Goal: Transaction & Acquisition: Book appointment/travel/reservation

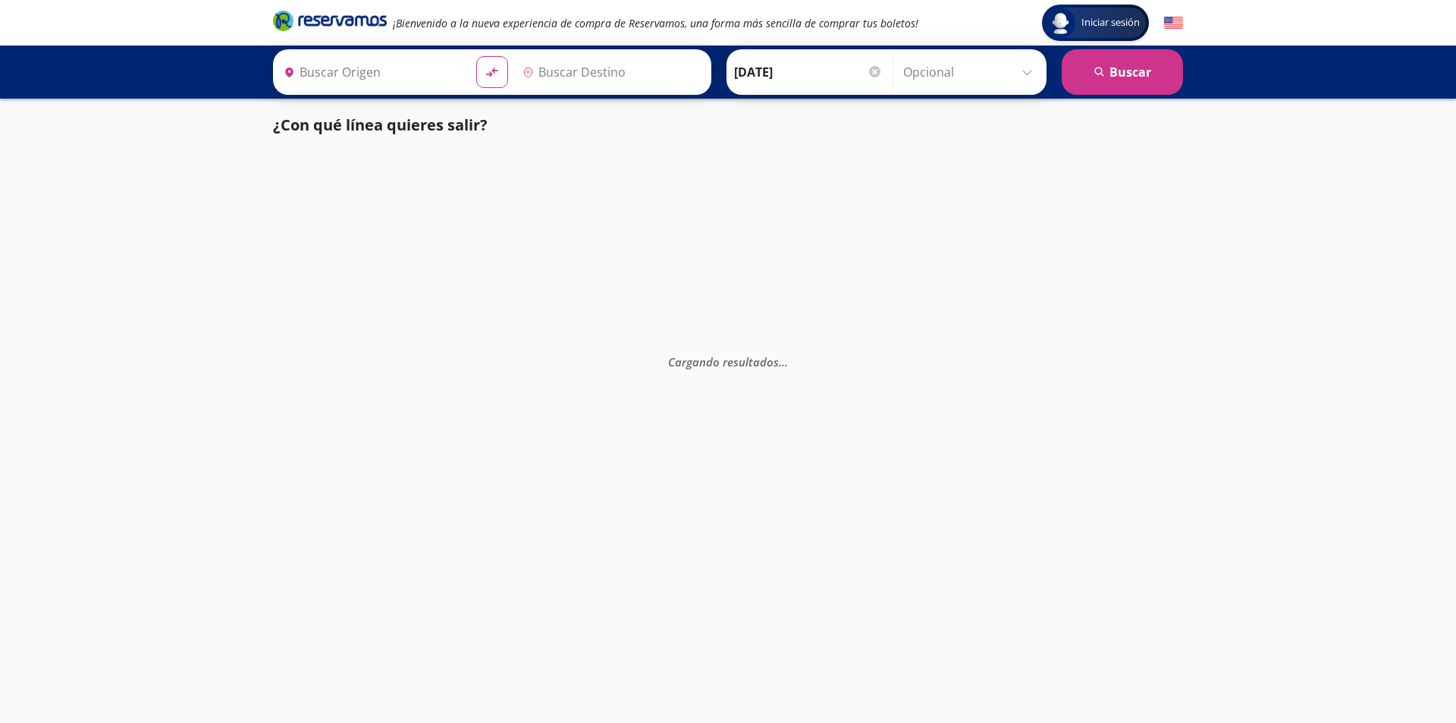
type input "[GEOGRAPHIC_DATA], [GEOGRAPHIC_DATA]"
type input "Colima, Colima"
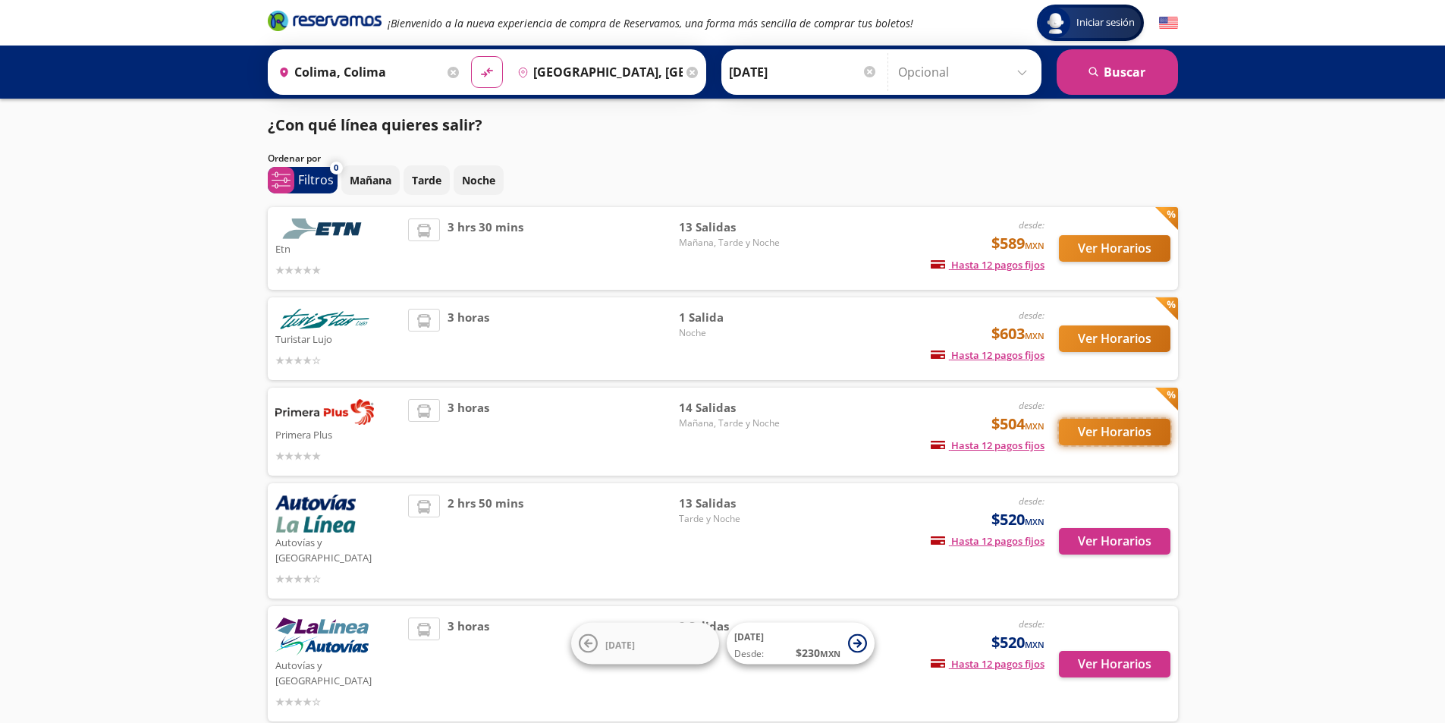
click at [1100, 426] on button "Ver Horarios" at bounding box center [1114, 432] width 111 height 27
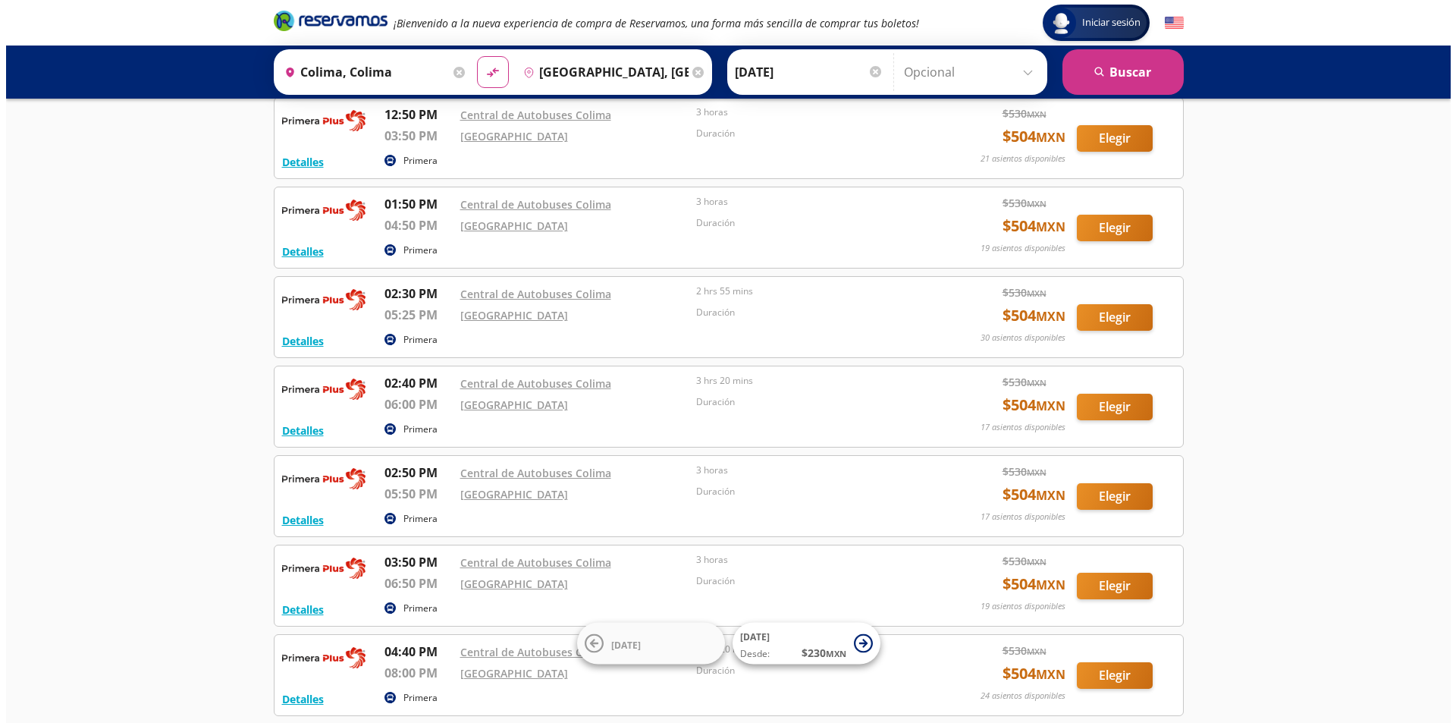
scroll to position [67, 0]
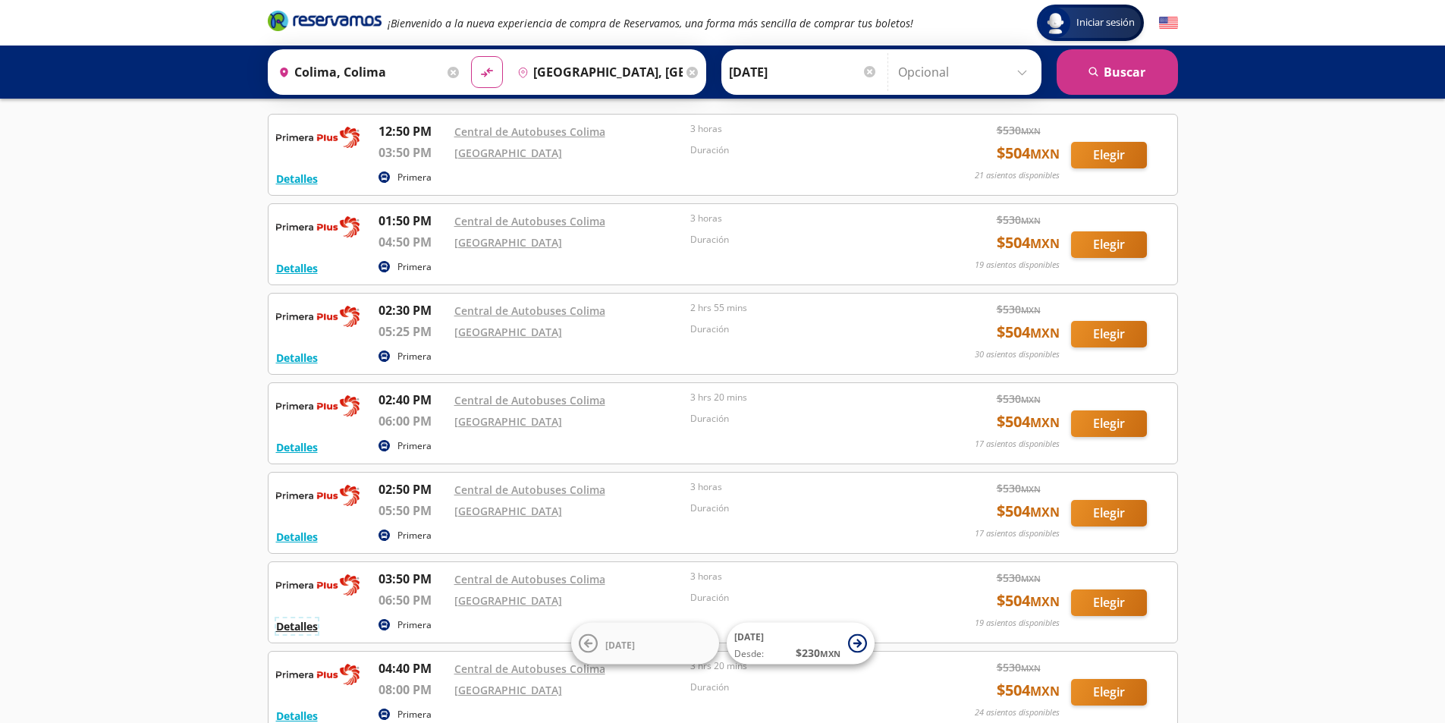
click at [284, 627] on button "Detalles" at bounding box center [297, 626] width 42 height 16
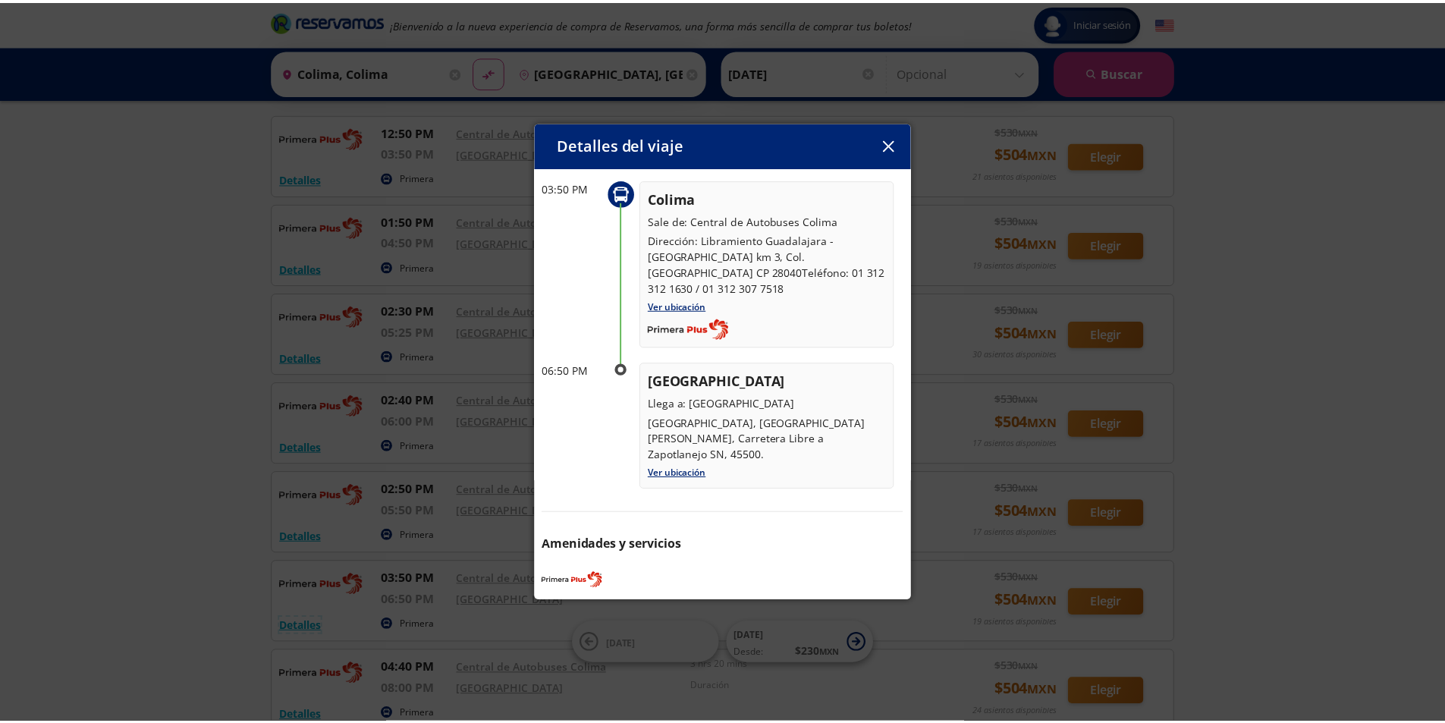
scroll to position [0, 0]
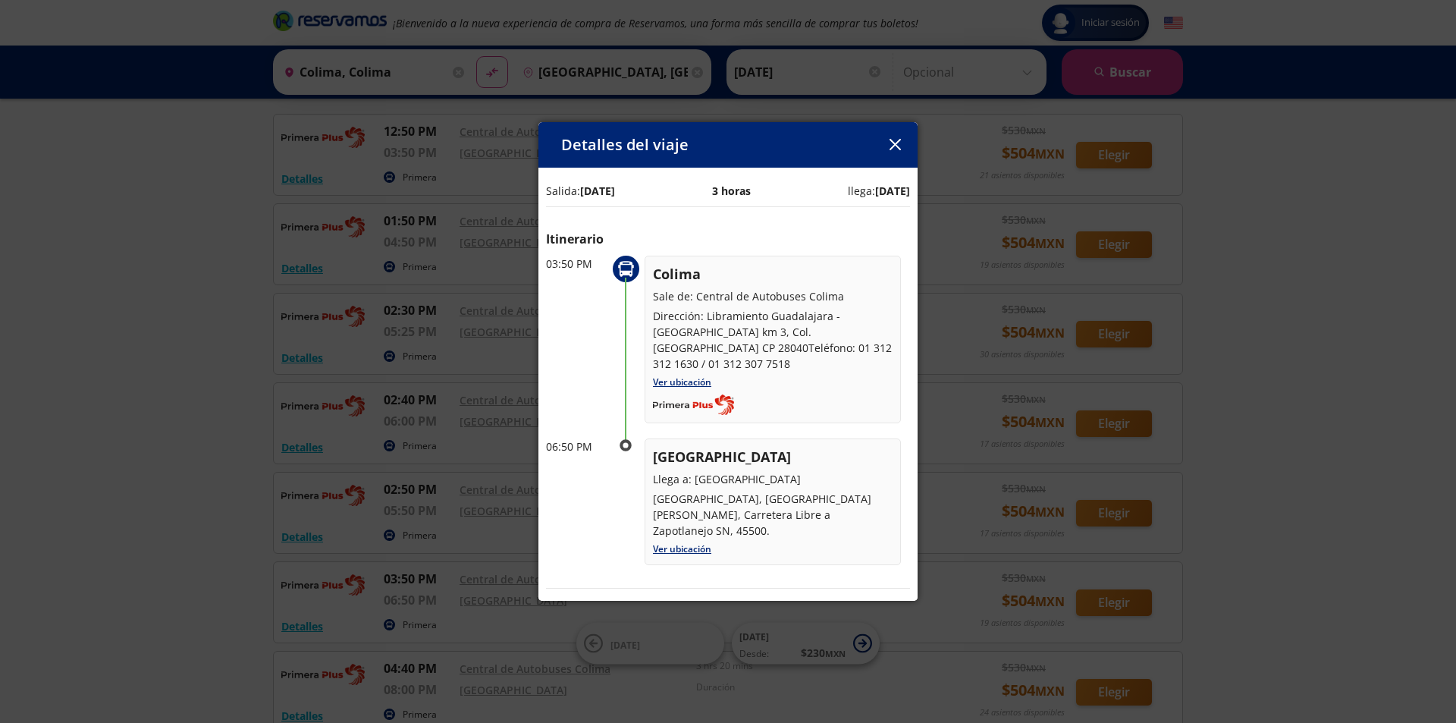
click at [893, 146] on icon "button" at bounding box center [895, 144] width 11 height 11
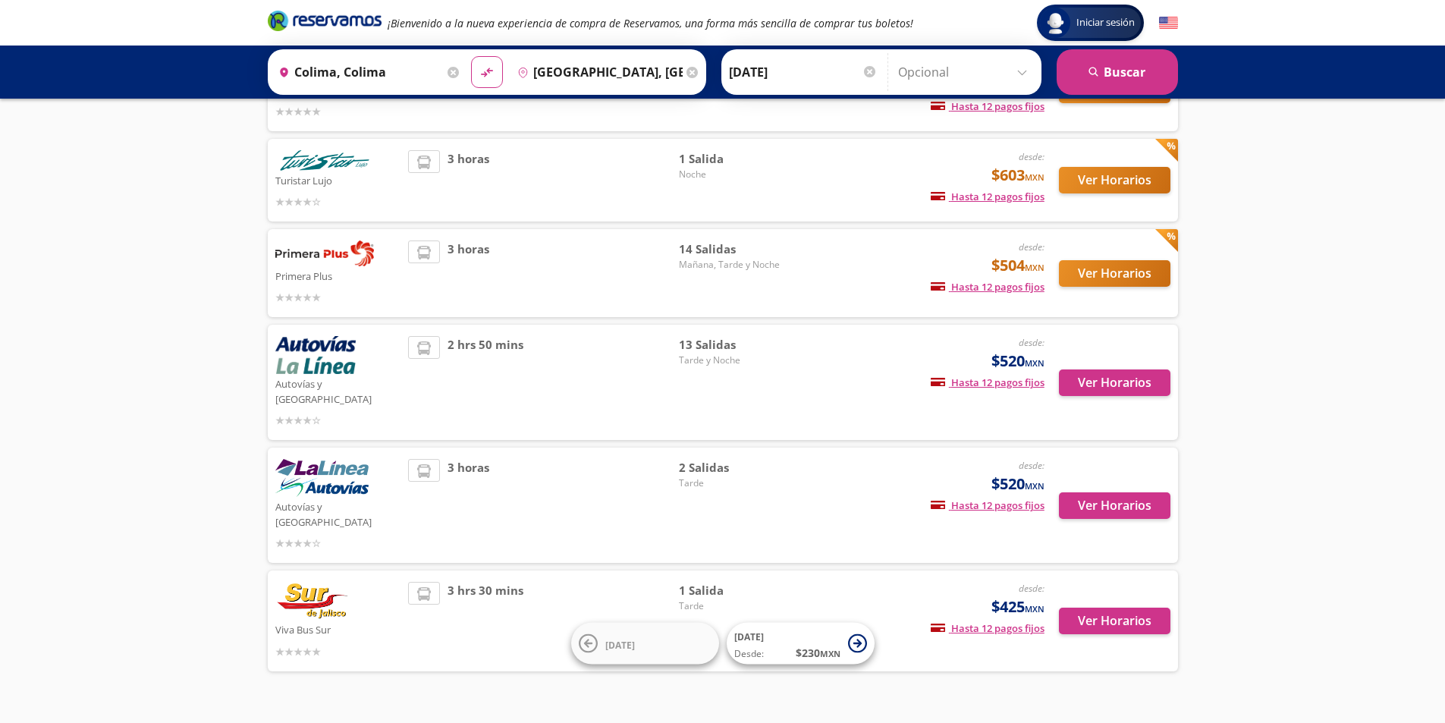
scroll to position [161, 0]
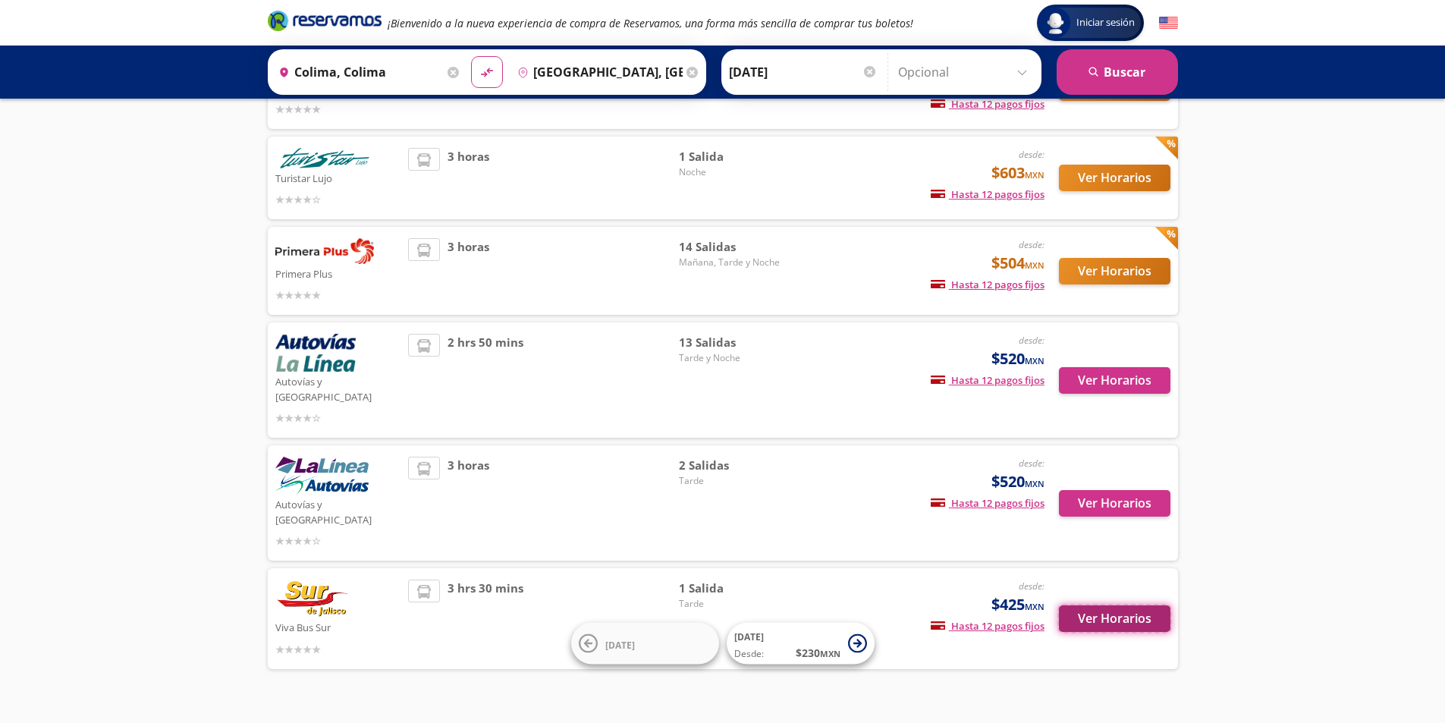
click at [1145, 605] on button "Ver Horarios" at bounding box center [1114, 618] width 111 height 27
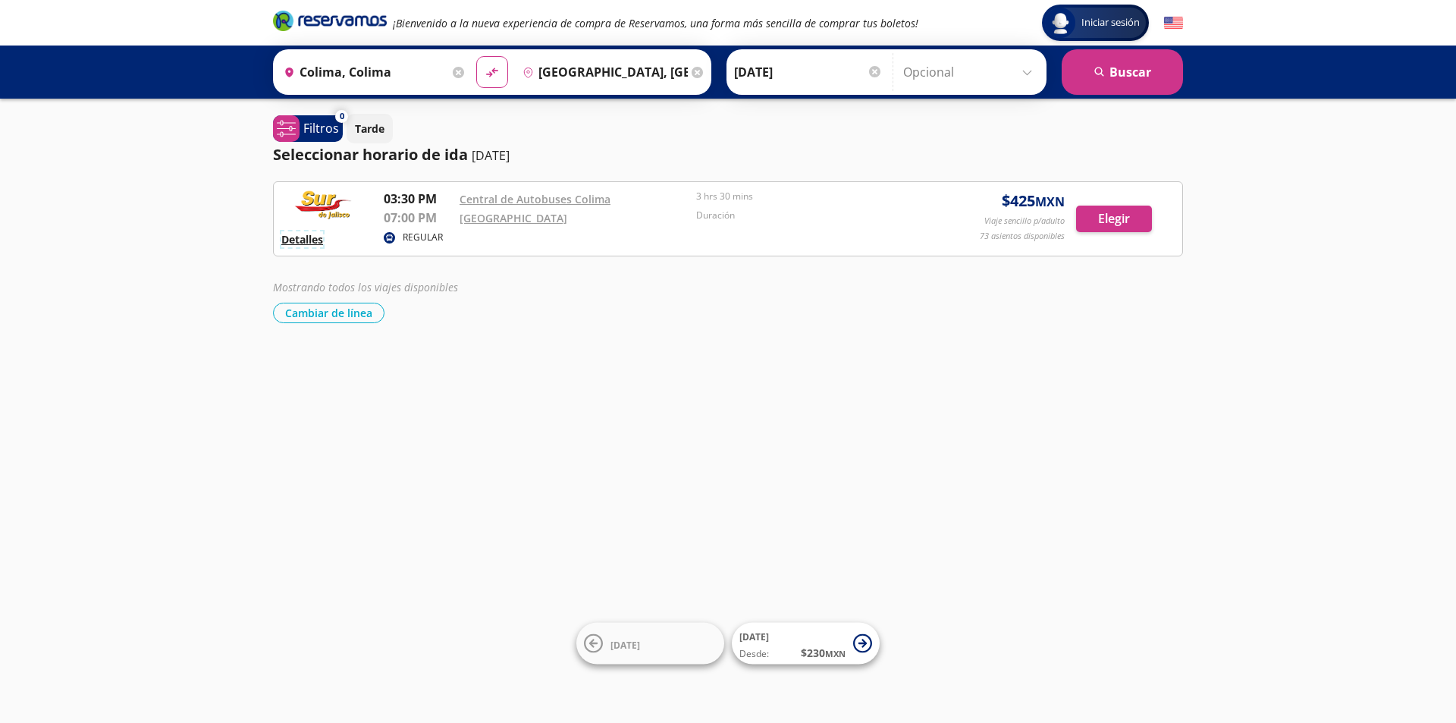
click at [316, 239] on button "Detalles" at bounding box center [302, 239] width 42 height 16
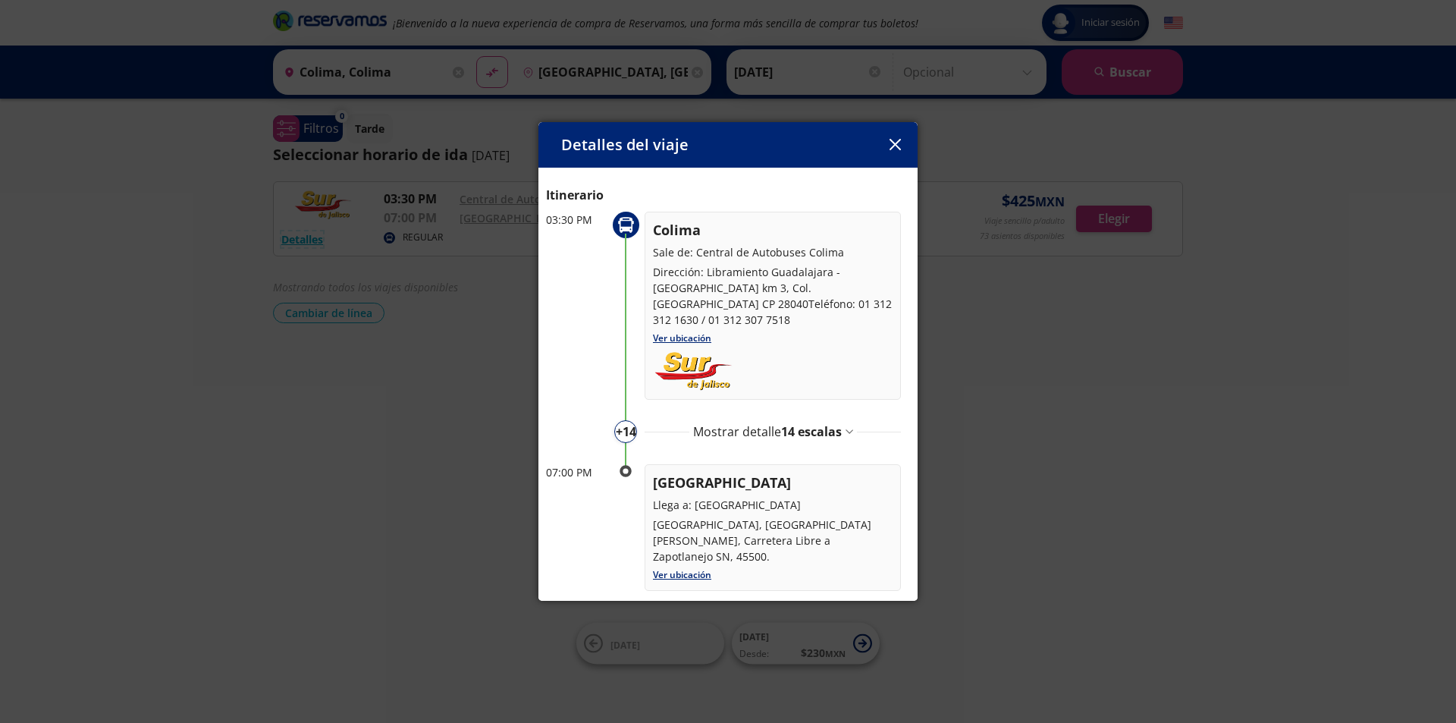
scroll to position [64, 0]
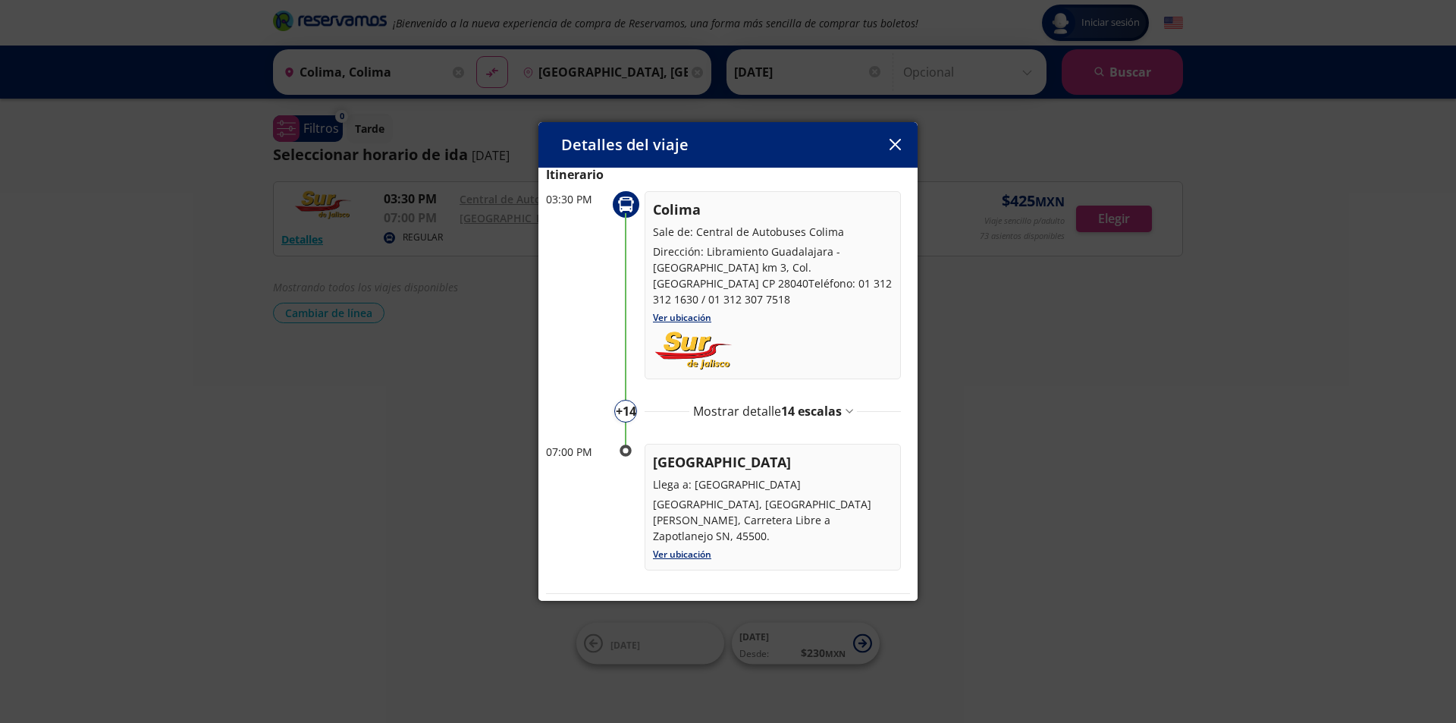
click at [901, 144] on button "button" at bounding box center [894, 144] width 23 height 23
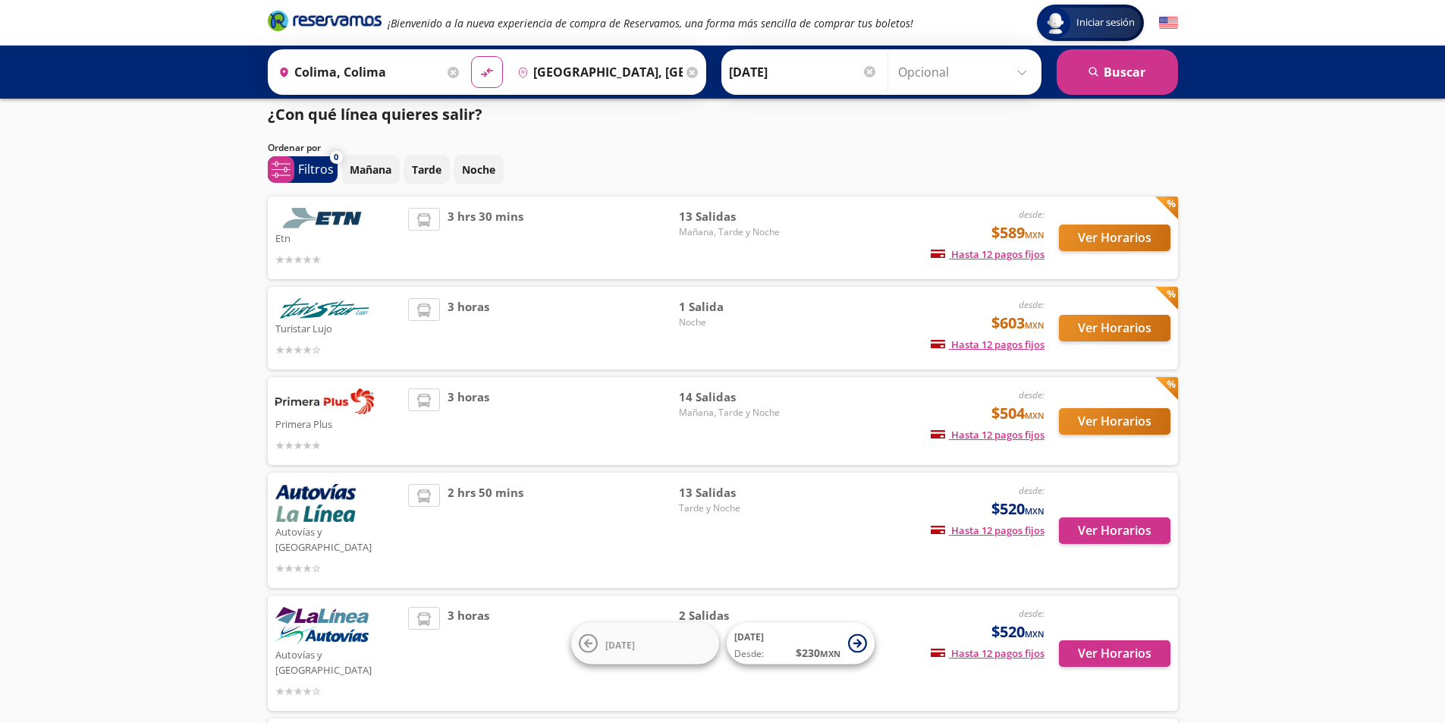
scroll to position [9, 0]
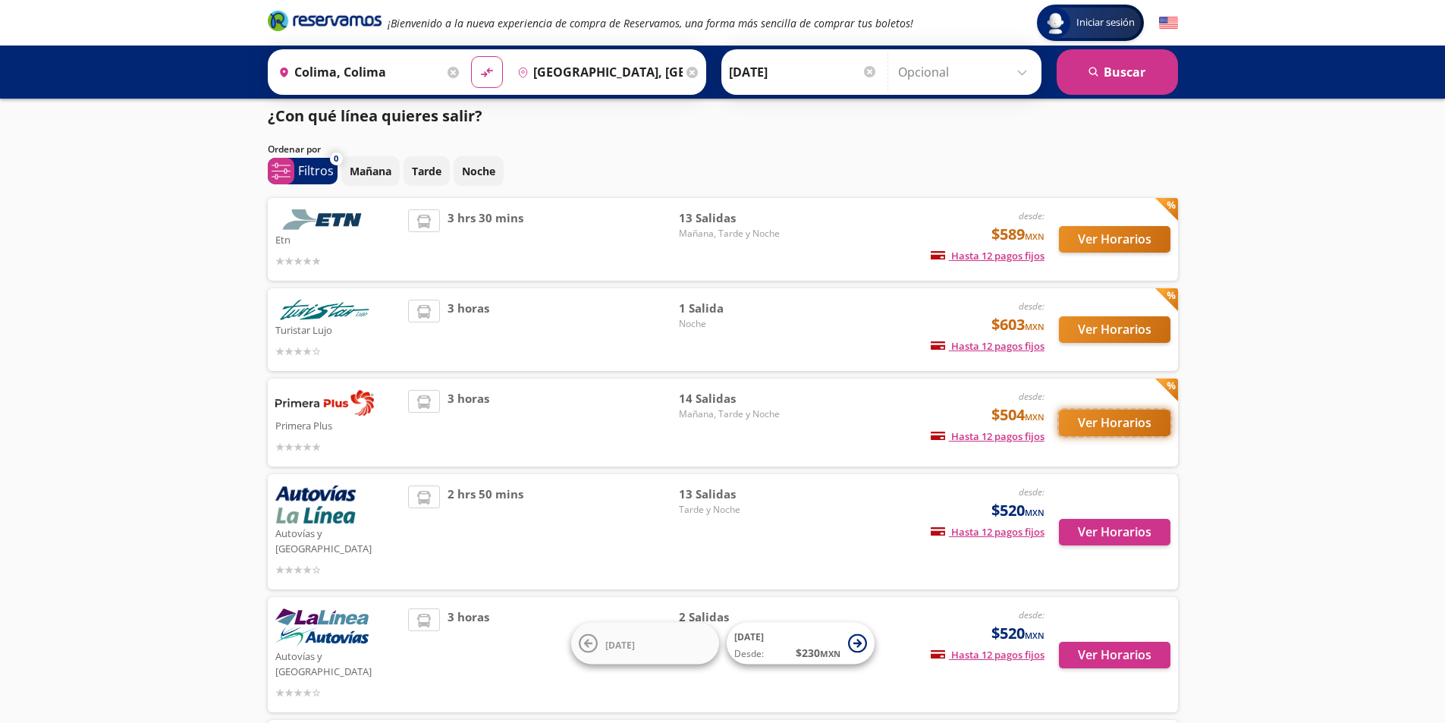
click at [1145, 420] on button "Ver Horarios" at bounding box center [1114, 422] width 111 height 27
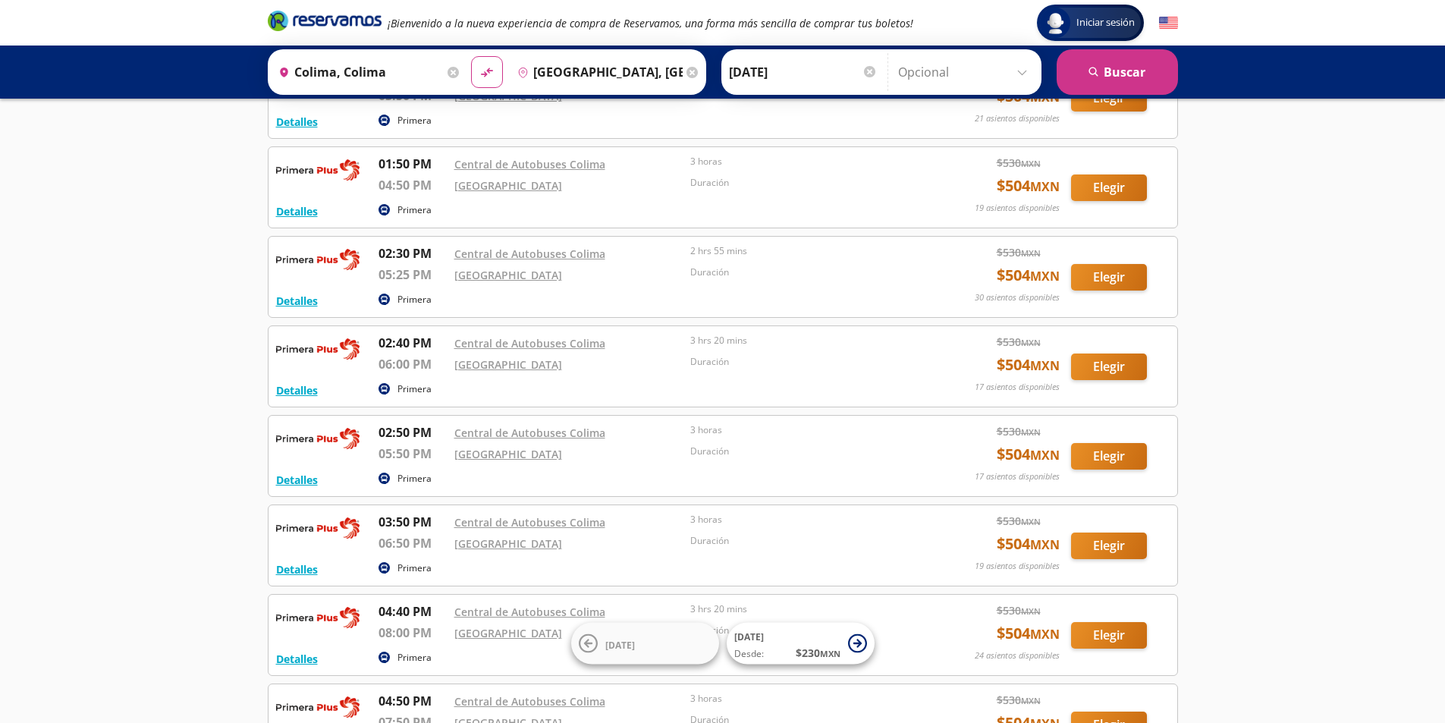
scroll to position [152, 0]
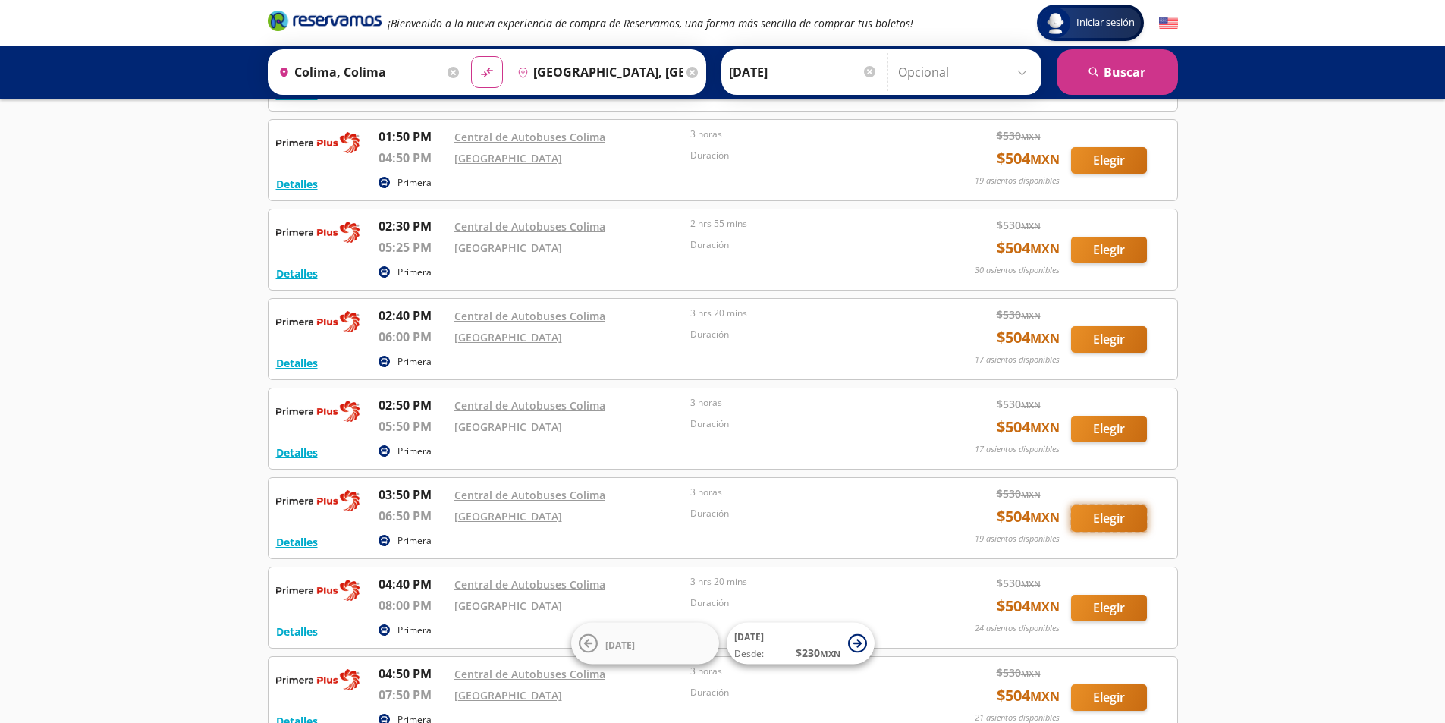
click at [1126, 517] on button "Elegir" at bounding box center [1109, 518] width 76 height 27
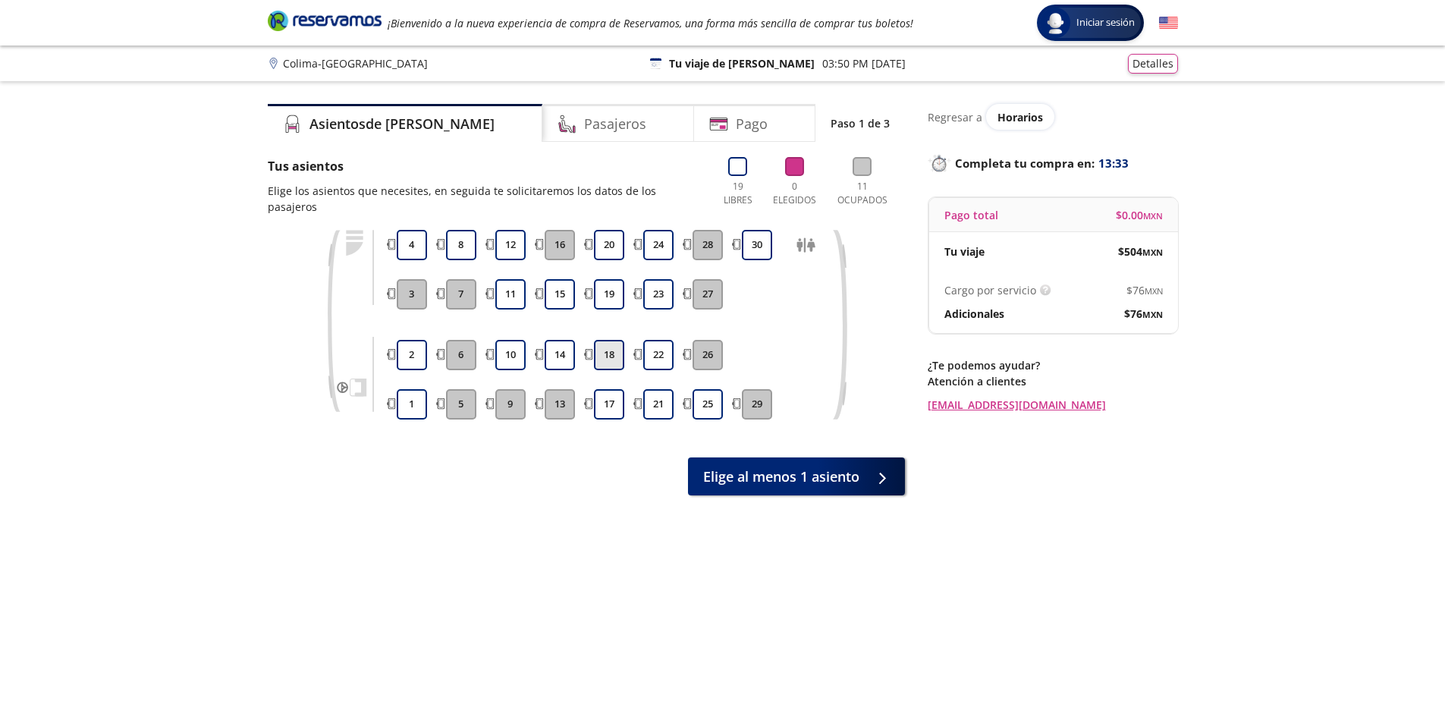
click at [610, 348] on button "18" at bounding box center [609, 355] width 30 height 30
click at [617, 389] on button "17" at bounding box center [609, 404] width 30 height 30
